Goal: Task Accomplishment & Management: Manage account settings

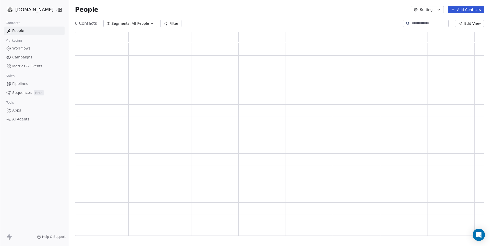
scroll to position [204, 409]
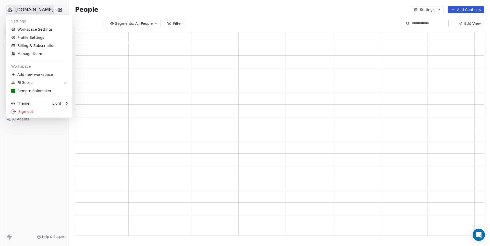
click at [32, 10] on html "fitgeeks.co Contacts People Marketing Workflows Campaigns Metrics & Events Sale…" at bounding box center [245, 123] width 490 height 246
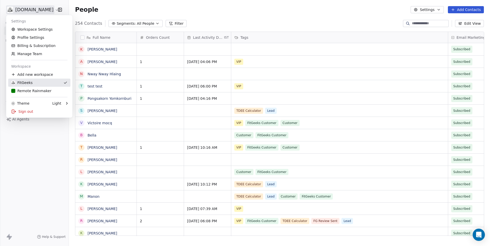
scroll to position [216, 421]
click at [22, 90] on div "Remote Rainmaker" at bounding box center [31, 90] width 40 height 5
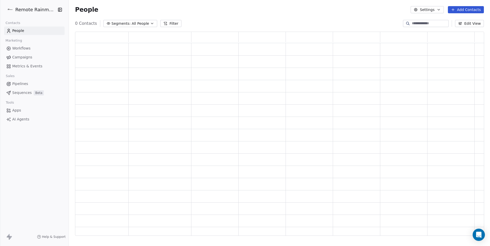
scroll to position [204, 409]
click at [429, 11] on button "Settings" at bounding box center [427, 9] width 33 height 7
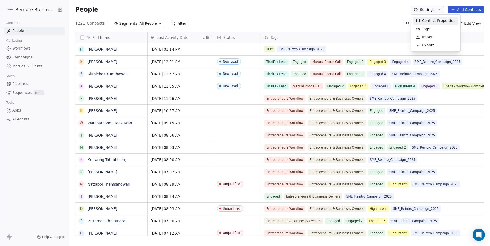
scroll to position [216, 421]
click at [425, 25] on div "Tags" at bounding box center [423, 29] width 20 height 8
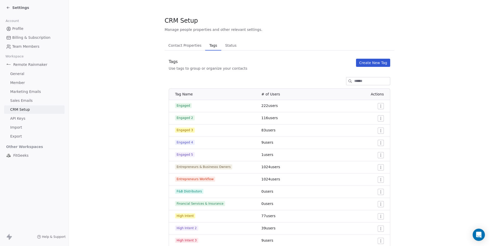
click at [368, 66] on button "Create New Tag" at bounding box center [373, 63] width 34 height 8
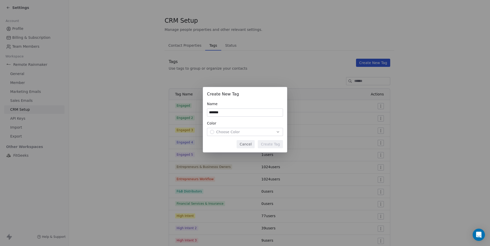
type input "*******"
click at [239, 132] on span "Choose Color" at bounding box center [228, 131] width 24 height 5
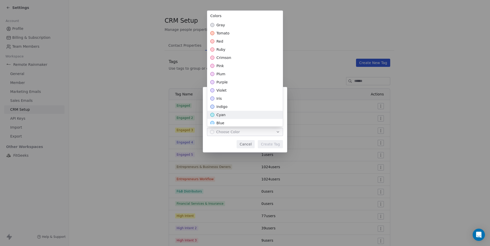
click at [222, 119] on div "cyan" at bounding box center [245, 115] width 76 height 8
click at [277, 134] on div "Create New Tag Name ******* Color cyan Cancel Create Tag" at bounding box center [245, 123] width 490 height 88
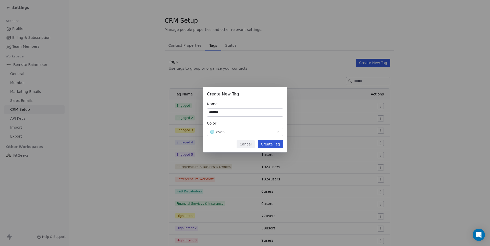
click at [275, 142] on button "Create Tag" at bounding box center [270, 144] width 25 height 8
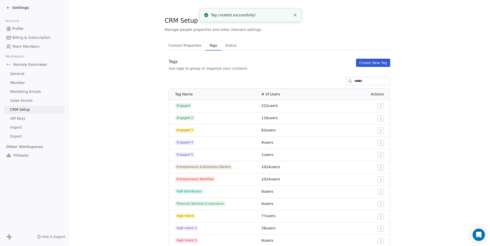
click at [18, 8] on span "Settings" at bounding box center [20, 7] width 17 height 5
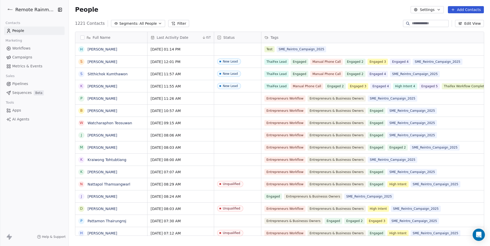
scroll to position [0, 74]
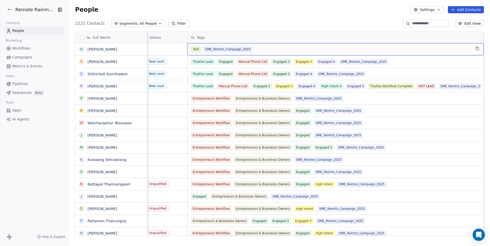
click at [335, 50] on div "Test SME_Reintro_Campaign_2025" at bounding box center [331, 49] width 280 height 6
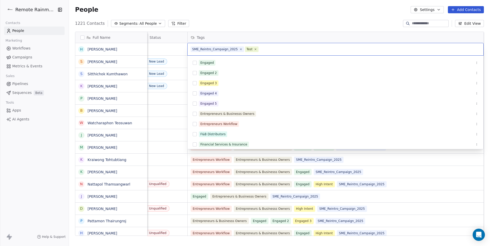
click at [277, 52] on div "SME_Reintro_Campaign_2025 Test" at bounding box center [336, 49] width 296 height 12
click at [257, 50] on icon at bounding box center [255, 48] width 3 height 3
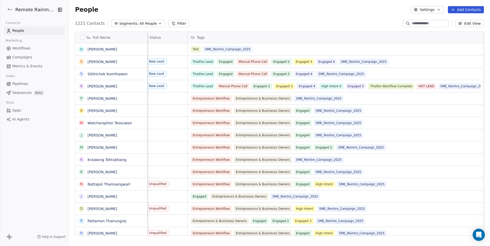
click at [253, 31] on html "Remote Rainmaker Contacts People Marketing Workflows Campaigns Metrics & Events…" at bounding box center [245, 123] width 490 height 246
click at [241, 26] on div "1221 Contacts Segments: All People Filter Edit View" at bounding box center [279, 23] width 421 height 8
click at [277, 17] on div "People Settings Add Contacts" at bounding box center [279, 9] width 421 height 19
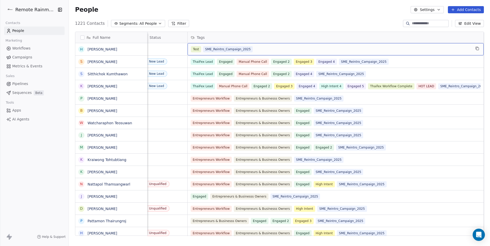
click at [276, 50] on div "Test SME_Reintro_Campaign_2025" at bounding box center [331, 49] width 280 height 6
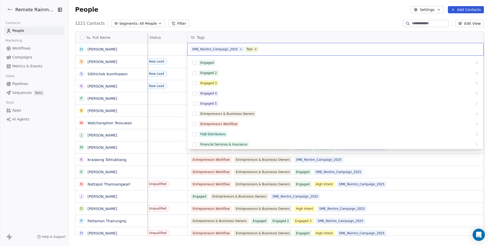
click at [257, 50] on icon at bounding box center [256, 50] width 2 height 2
click at [250, 25] on html "Remote Rainmaker Contacts People Marketing Workflows Campaigns Metrics & Events…" at bounding box center [245, 123] width 490 height 246
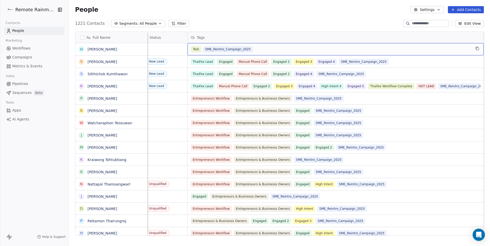
click at [260, 49] on div "Test SME_Reintro_Campaign_2025" at bounding box center [331, 49] width 280 height 6
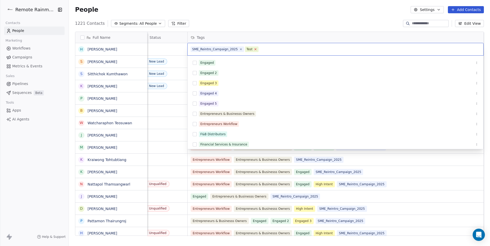
click at [257, 49] on icon at bounding box center [255, 48] width 3 height 3
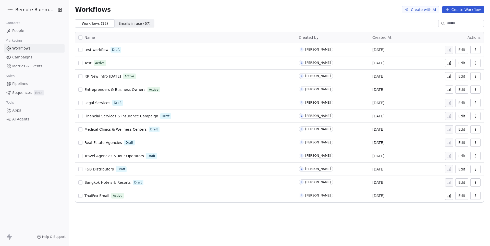
click at [476, 48] on icon "button" at bounding box center [476, 50] width 4 height 4
click at [459, 85] on span "Delete" at bounding box center [460, 86] width 12 height 5
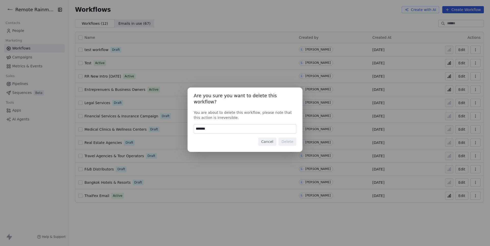
click at [244, 127] on input "******" at bounding box center [245, 129] width 102 height 9
type input "******"
click at [288, 138] on button "Delete" at bounding box center [288, 142] width 18 height 8
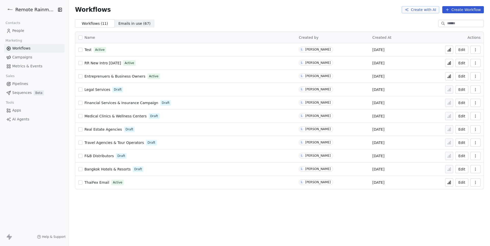
click at [88, 51] on span "Test" at bounding box center [88, 50] width 7 height 4
click at [449, 51] on icon at bounding box center [449, 50] width 1 height 2
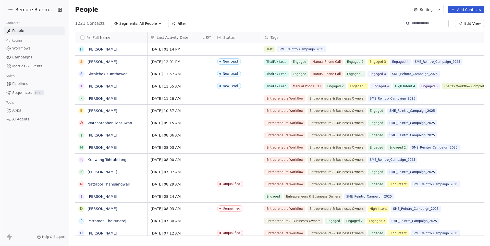
scroll to position [0, 74]
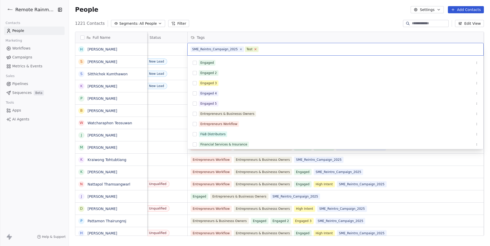
click at [257, 49] on div at bounding box center [255, 49] width 3 height 3
click at [241, 49] on icon at bounding box center [240, 48] width 3 height 3
click at [201, 50] on icon at bounding box center [201, 48] width 3 height 3
click at [202, 11] on html "Remote Rainmaker Contacts People Marketing Workflows Campaigns Metrics & Events…" at bounding box center [245, 123] width 490 height 246
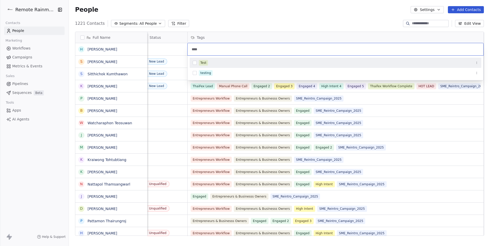
type input "****"
click at [196, 63] on button "Suggestions" at bounding box center [195, 63] width 4 height 4
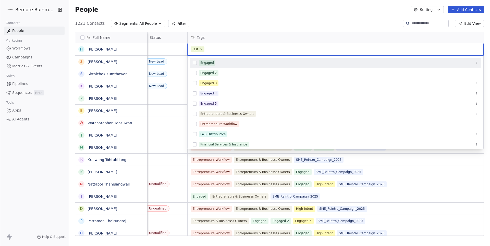
click at [226, 10] on html "Remote Rainmaker Contacts People Marketing Workflows Campaigns Metrics & Events…" at bounding box center [245, 123] width 490 height 246
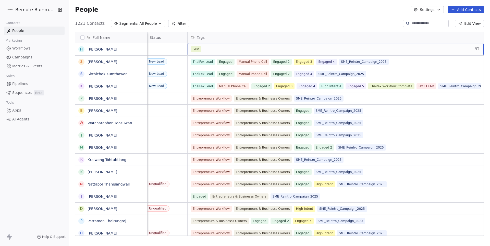
click at [208, 47] on div "Test" at bounding box center [331, 49] width 280 height 6
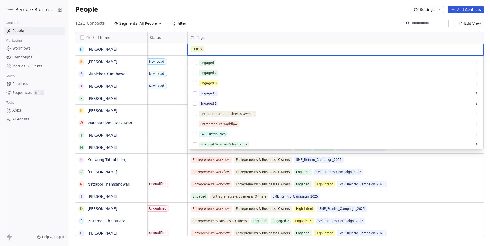
click at [201, 49] on icon at bounding box center [201, 48] width 3 height 3
click at [212, 15] on html "Remote Rainmaker Contacts People Marketing Workflows Campaigns Metrics & Events…" at bounding box center [245, 123] width 490 height 246
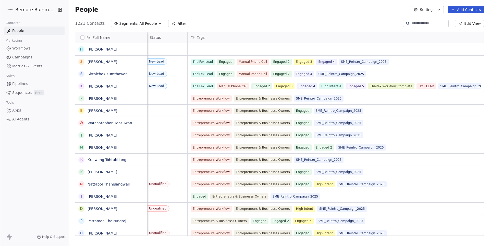
click at [212, 15] on div "People Settings Add Contacts" at bounding box center [279, 9] width 421 height 19
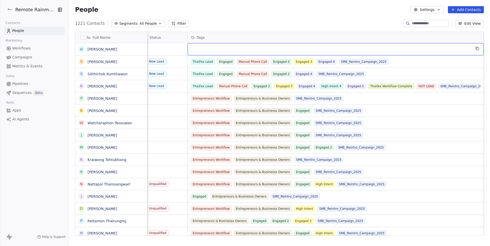
click at [218, 47] on div "grid" at bounding box center [336, 49] width 296 height 12
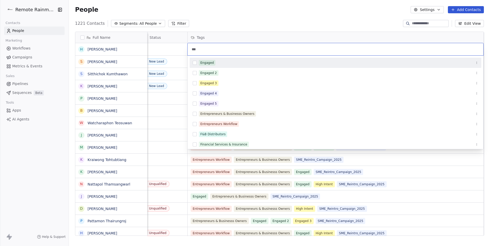
type input "****"
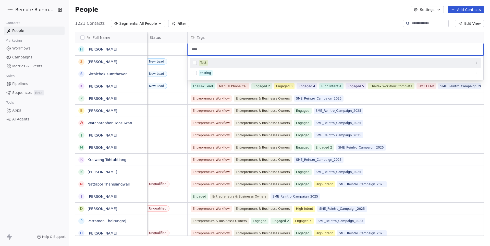
click at [194, 65] on button "Suggestions" at bounding box center [195, 63] width 4 height 4
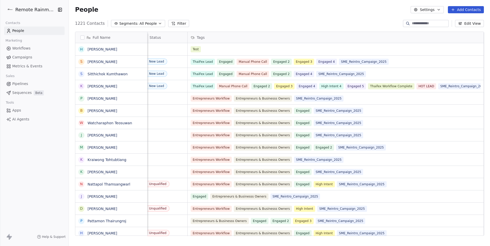
click at [221, 28] on html "Remote Rainmaker Contacts People Marketing Workflows Campaigns Metrics & Events…" at bounding box center [245, 123] width 490 height 246
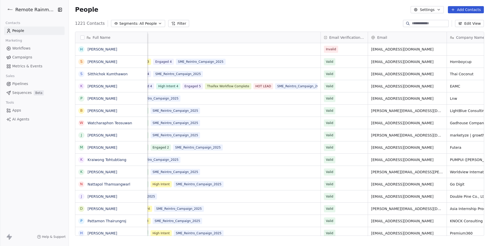
scroll to position [0, 343]
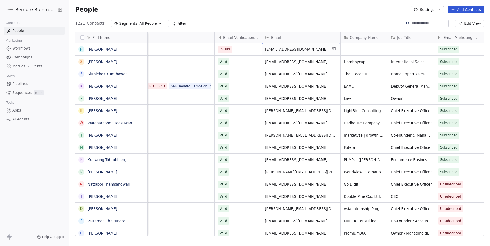
click at [296, 50] on span "hrinder@swipepages.com" at bounding box center [296, 49] width 63 height 5
click at [268, 50] on input "**********" at bounding box center [301, 49] width 77 height 10
type input "**********"
click at [330, 27] on html "Remote Rainmaker Contacts People Marketing Workflows Campaigns Metrics & Events…" at bounding box center [245, 123] width 490 height 246
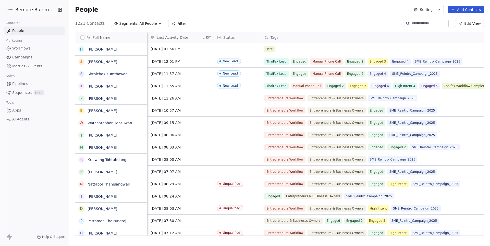
scroll to position [0, 0]
click at [293, 48] on div "Test" at bounding box center [405, 49] width 280 height 6
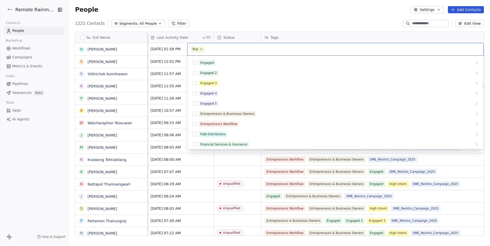
click at [242, 49] on input "text" at bounding box center [343, 49] width 275 height 6
click at [201, 50] on icon at bounding box center [201, 50] width 2 height 2
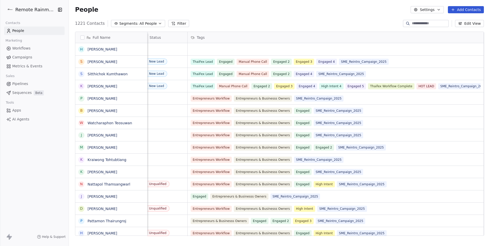
click at [212, 21] on html "Remote Rainmaker Contacts People Marketing Workflows Campaigns Metrics & Events…" at bounding box center [245, 123] width 490 height 246
click at [212, 21] on div "1221 Contacts Segments: All People Filter Edit View" at bounding box center [279, 23] width 421 height 8
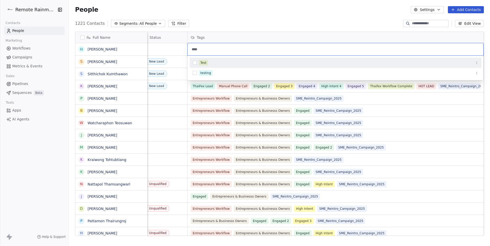
type input "****"
click at [196, 63] on button "Suggestions" at bounding box center [195, 63] width 4 height 4
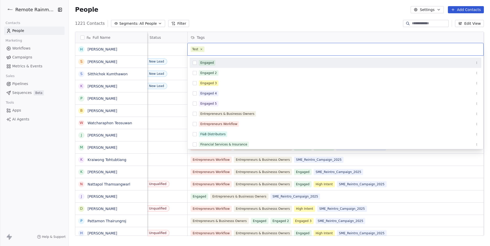
click at [207, 6] on html "Remote Rainmaker Contacts People Marketing Workflows Campaigns Metrics & Events…" at bounding box center [245, 123] width 490 height 246
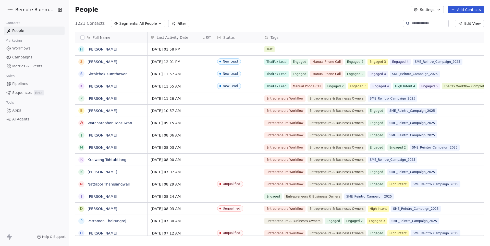
click at [471, 9] on button "Add Contacts" at bounding box center [466, 9] width 36 height 7
click at [458, 23] on span "Create new contact" at bounding box center [466, 20] width 35 height 5
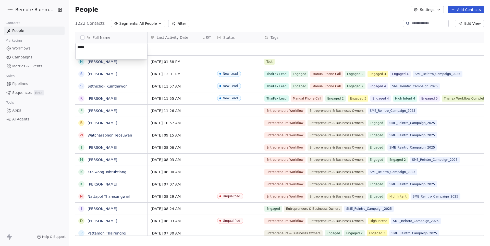
type textarea "******"
click at [228, 27] on html "Remote Rainmaker Contacts People Marketing Workflows Campaigns Metrics & Events…" at bounding box center [245, 123] width 490 height 246
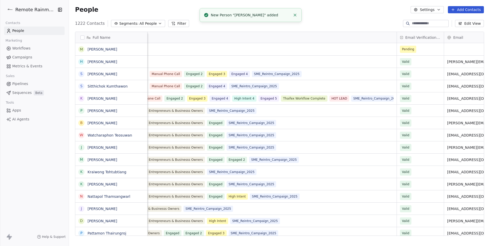
scroll to position [0, 355]
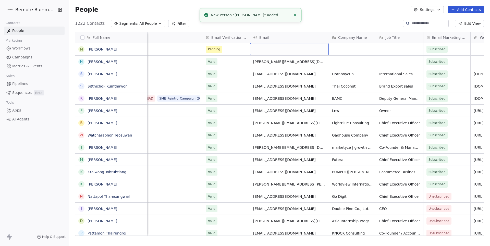
click at [270, 52] on div "grid" at bounding box center [289, 49] width 79 height 12
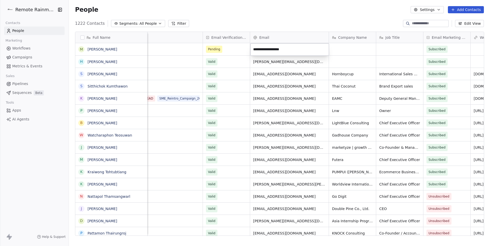
type input "**********"
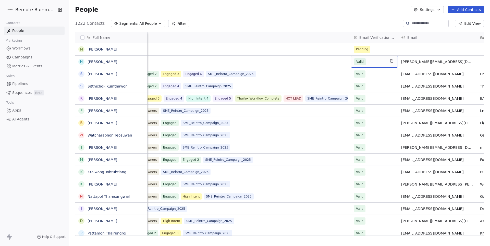
scroll to position [0, 201]
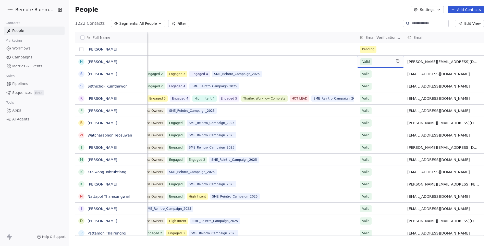
click at [81, 50] on button "grid" at bounding box center [81, 49] width 4 height 4
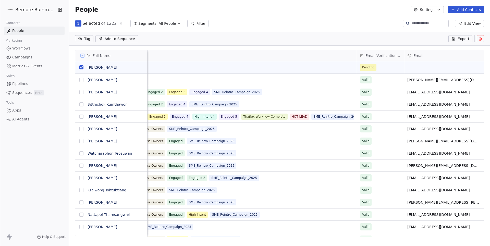
scroll to position [198, 421]
click at [482, 37] on icon at bounding box center [480, 39] width 4 height 4
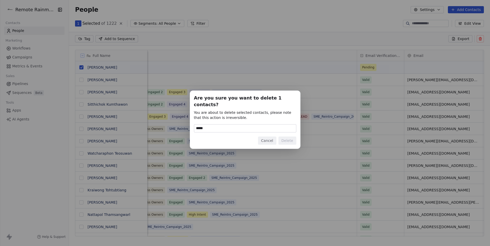
type input "******"
click at [288, 139] on button "Delete" at bounding box center [288, 141] width 18 height 8
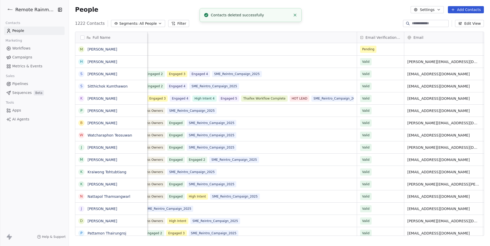
scroll to position [216, 421]
click at [420, 25] on input at bounding box center [430, 23] width 36 height 5
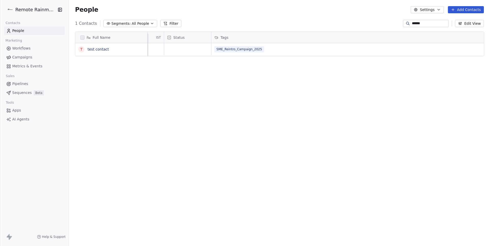
scroll to position [0, 33]
type input "******"
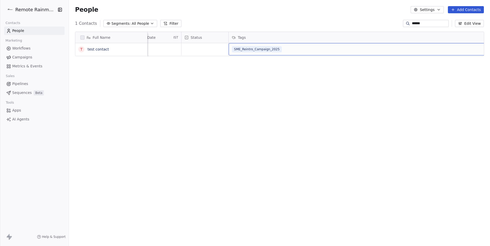
scroll to position [0, 74]
click at [325, 47] on div "SME_Reintro_Campaign_2025" at bounding box center [331, 49] width 280 height 6
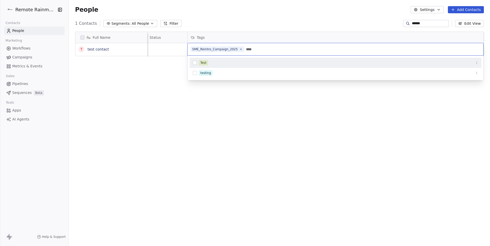
type input "****"
click at [196, 62] on button "Suggestions" at bounding box center [195, 63] width 4 height 4
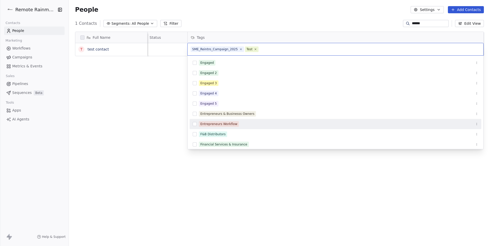
click at [208, 123] on div "Entrepreneurs Workflow" at bounding box center [218, 124] width 37 height 5
click at [193, 124] on button "Suggestions" at bounding box center [195, 124] width 4 height 4
click at [146, 127] on html "Remote Rainmaker Contacts People Marketing Workflows Campaigns Metrics & Events…" at bounding box center [245, 123] width 490 height 246
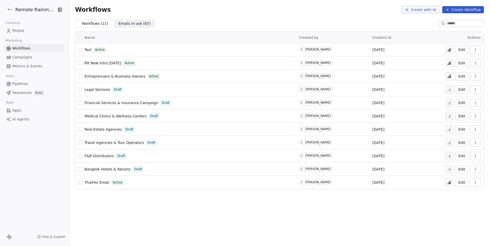
click at [87, 49] on span "Test" at bounding box center [88, 50] width 7 height 4
click at [450, 48] on icon at bounding box center [450, 49] width 1 height 3
